Goal: Entertainment & Leisure: Consume media (video, audio)

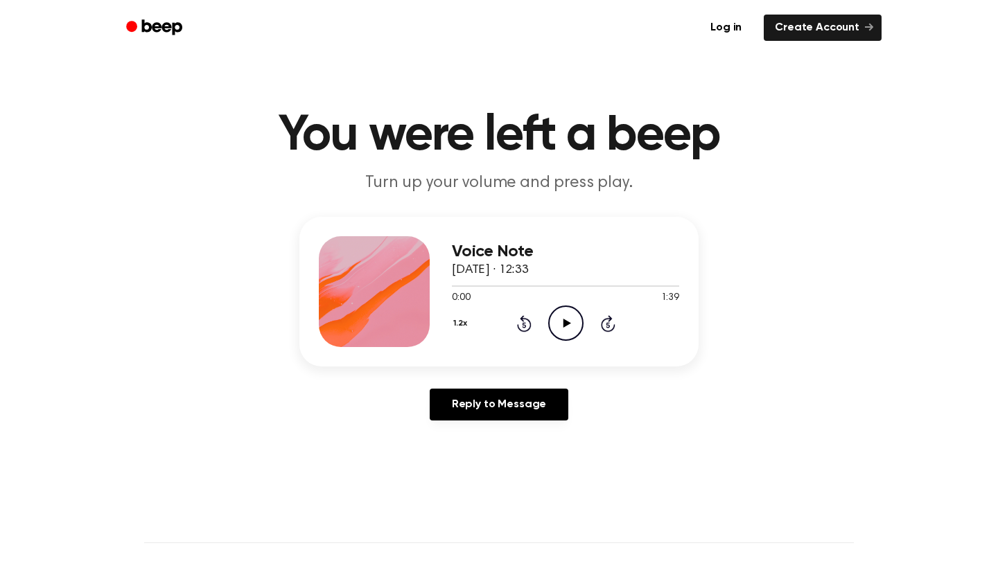
click at [555, 335] on icon "Play Audio" at bounding box center [565, 323] width 35 height 35
click at [661, 284] on div at bounding box center [565, 285] width 227 height 11
click at [562, 331] on icon "Play Audio" at bounding box center [565, 323] width 35 height 35
click at [566, 319] on icon "Play Audio" at bounding box center [565, 323] width 35 height 35
click at [523, 315] on icon "Rewind 5 seconds" at bounding box center [523, 324] width 15 height 18
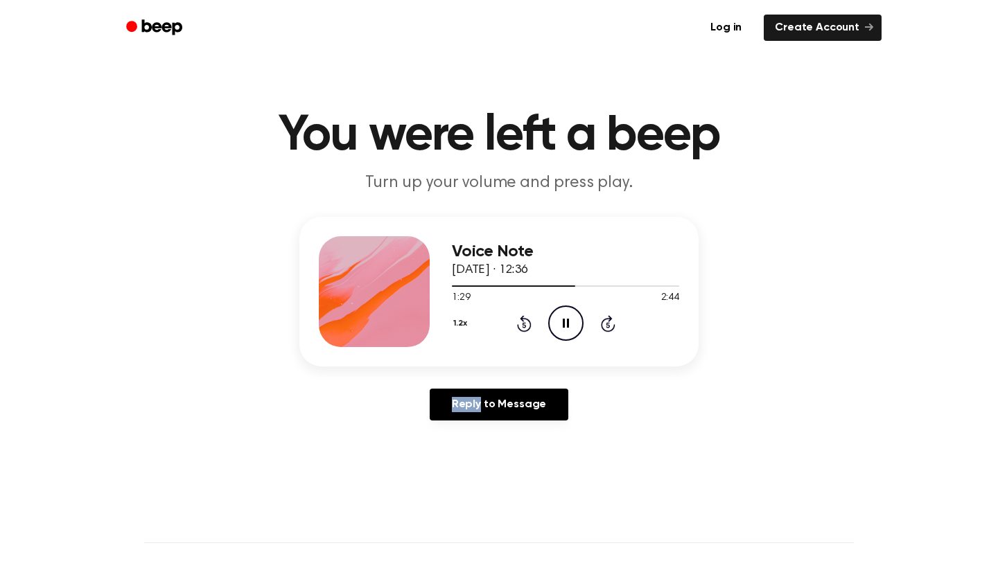
click at [523, 315] on icon "Rewind 5 seconds" at bounding box center [523, 324] width 15 height 18
click at [527, 319] on icon at bounding box center [524, 323] width 15 height 17
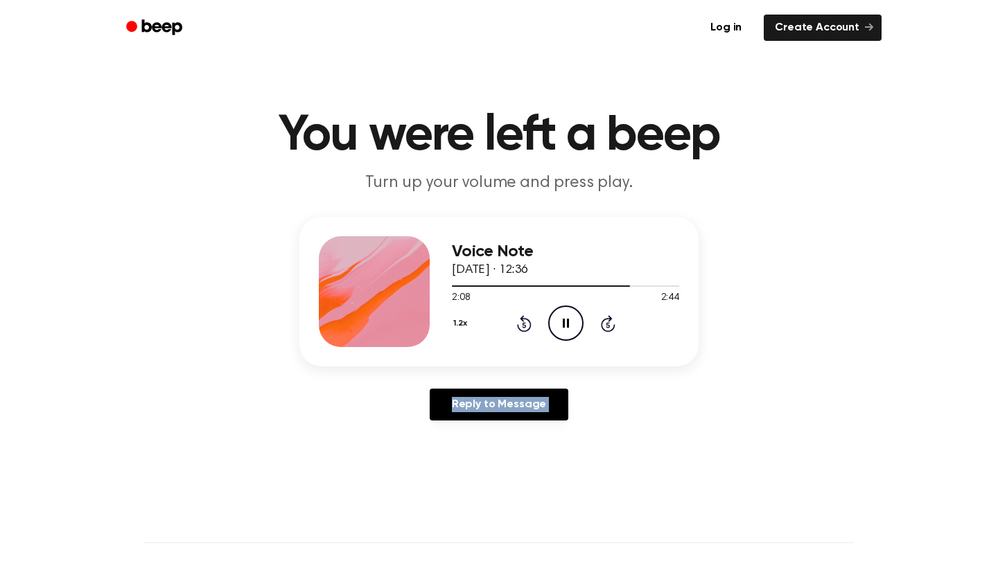
click at [527, 319] on icon at bounding box center [524, 323] width 15 height 17
click at [569, 285] on div at bounding box center [565, 285] width 227 height 11
